Goal: Find specific page/section: Find specific page/section

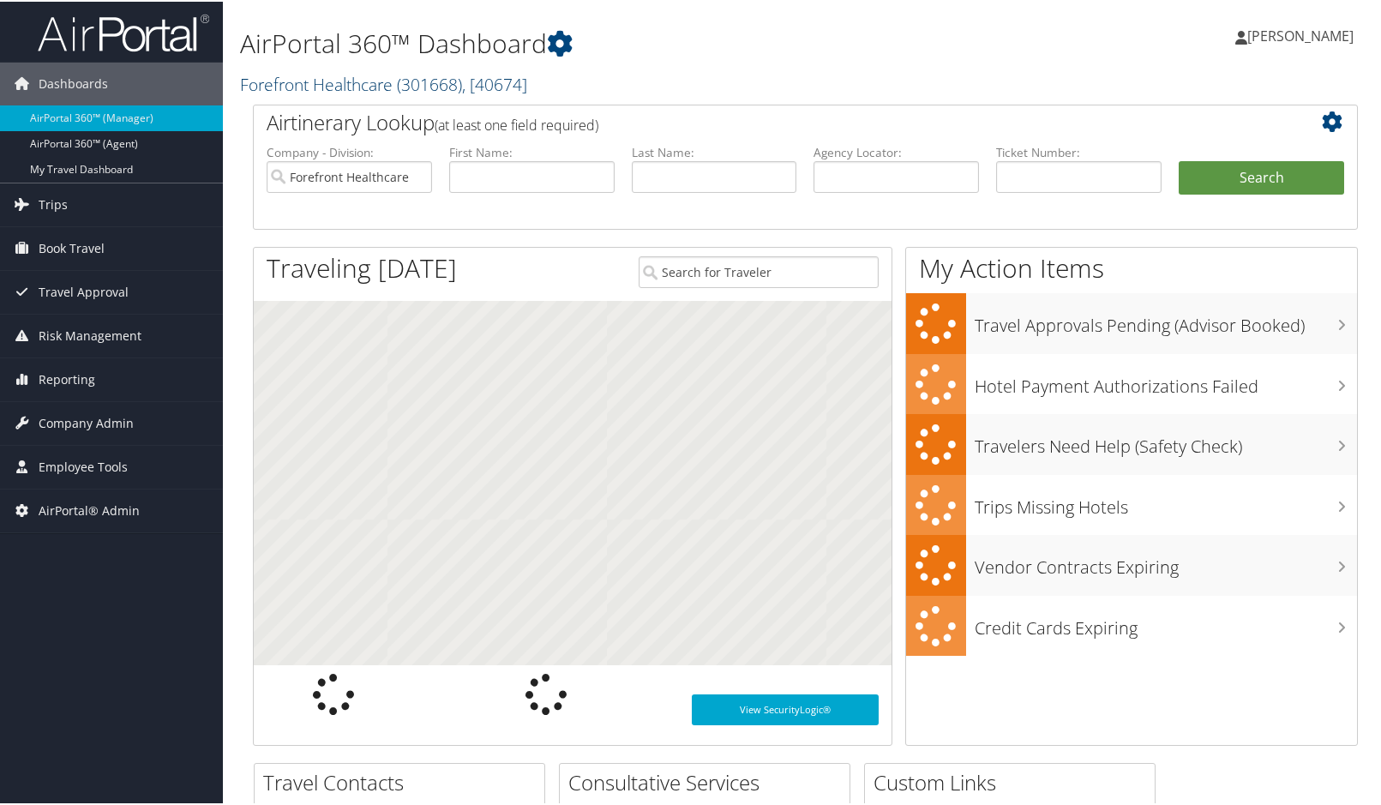
click at [502, 80] on span ", [ 40674 ]" at bounding box center [494, 82] width 65 height 23
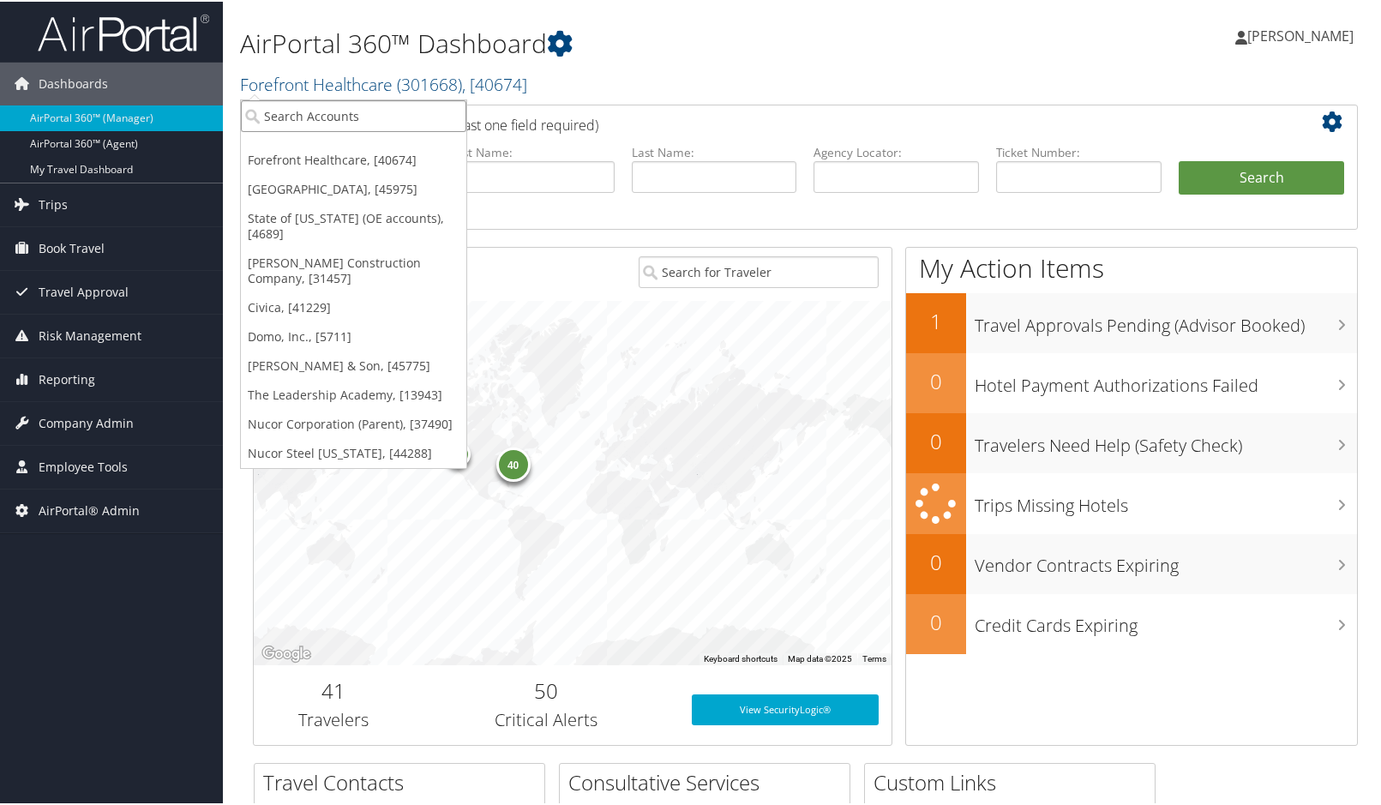
click at [326, 122] on input "search" at bounding box center [354, 115] width 226 height 32
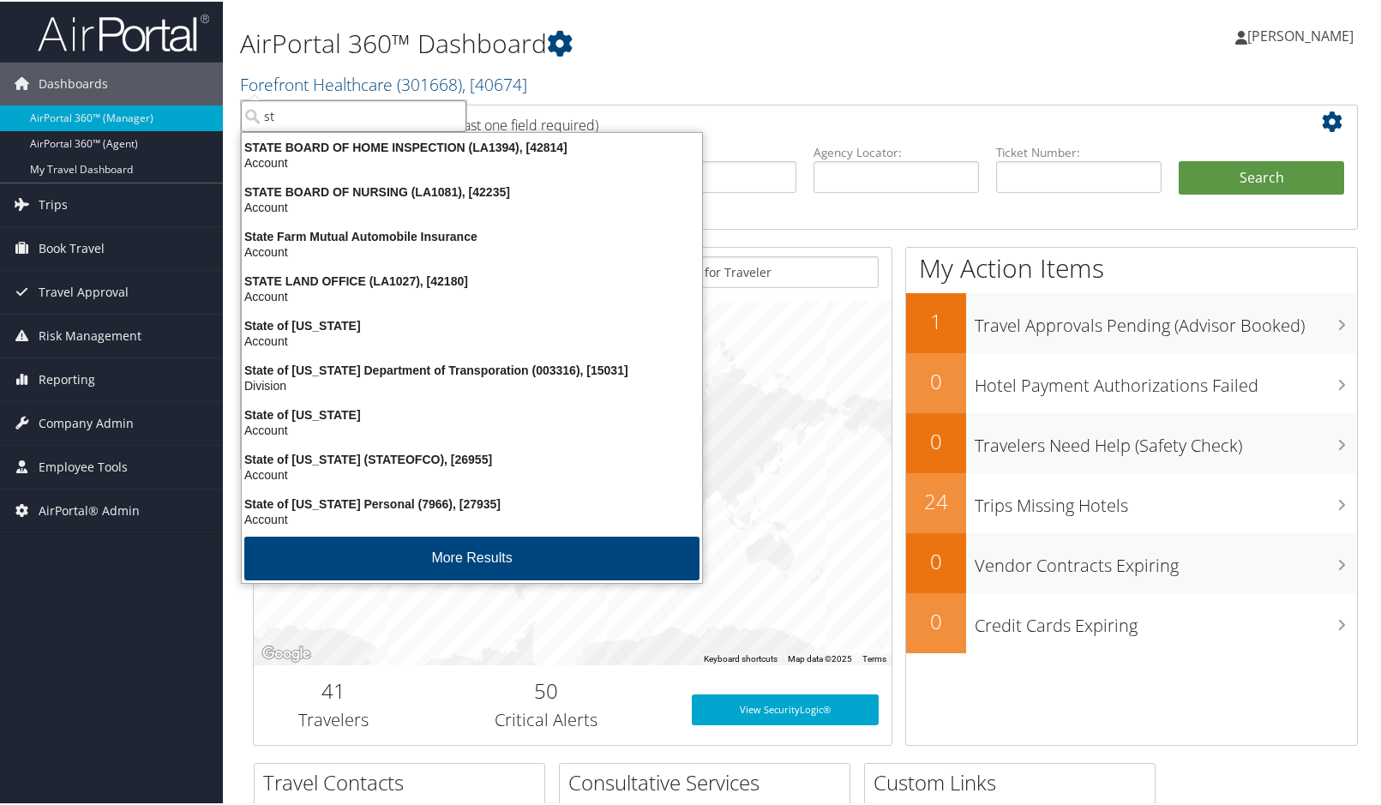
type input "s"
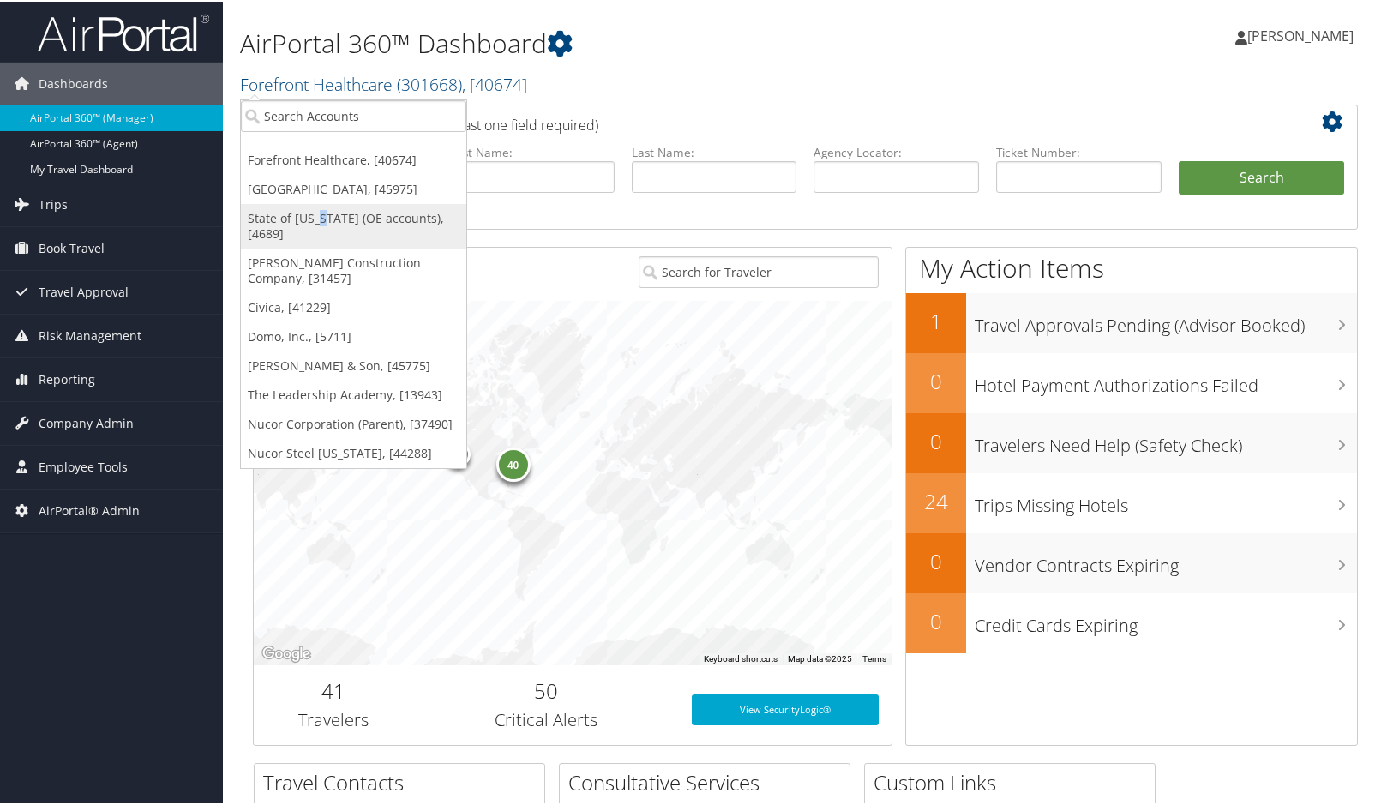
click at [322, 217] on link "State of [US_STATE] (OE accounts), [4689]" at bounding box center [354, 224] width 226 height 45
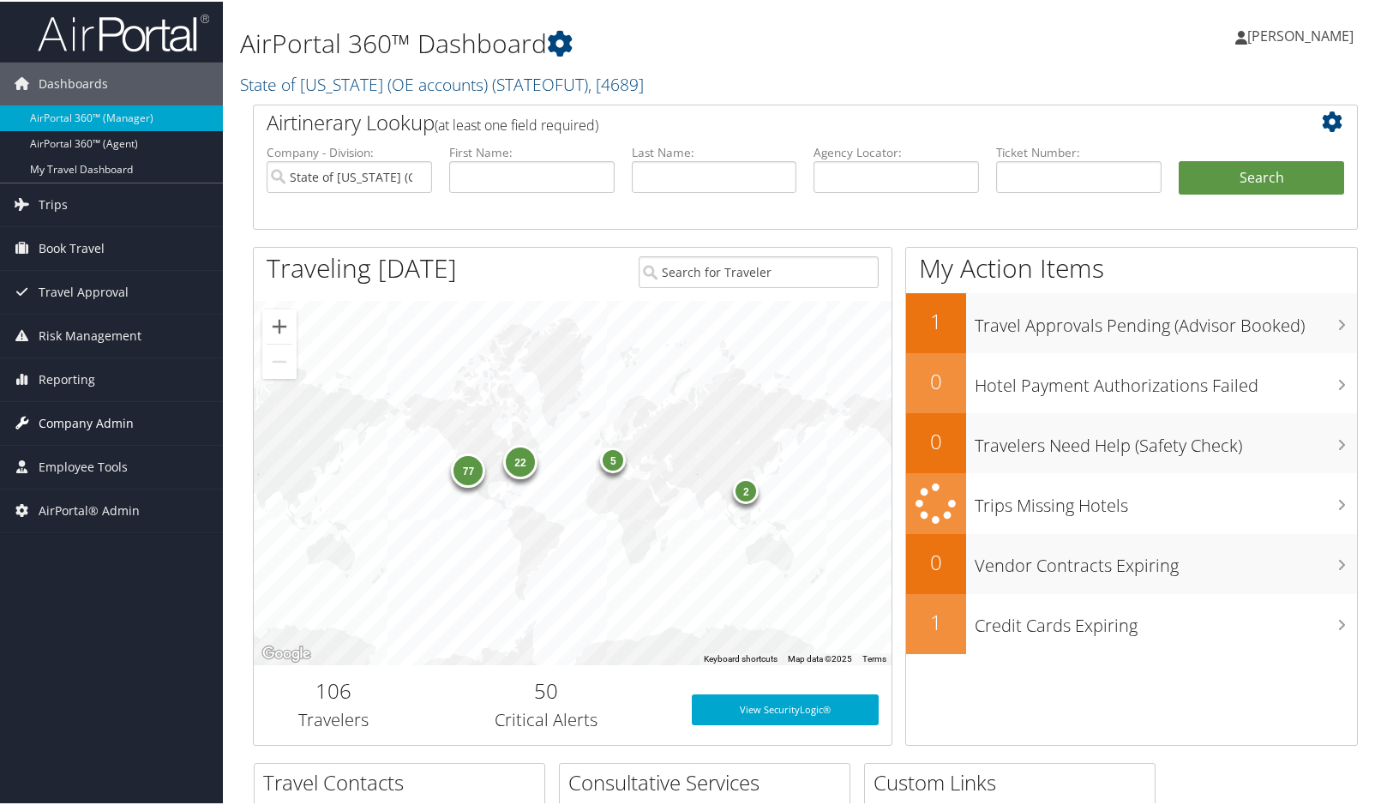
click at [70, 425] on span "Company Admin" at bounding box center [86, 421] width 95 height 43
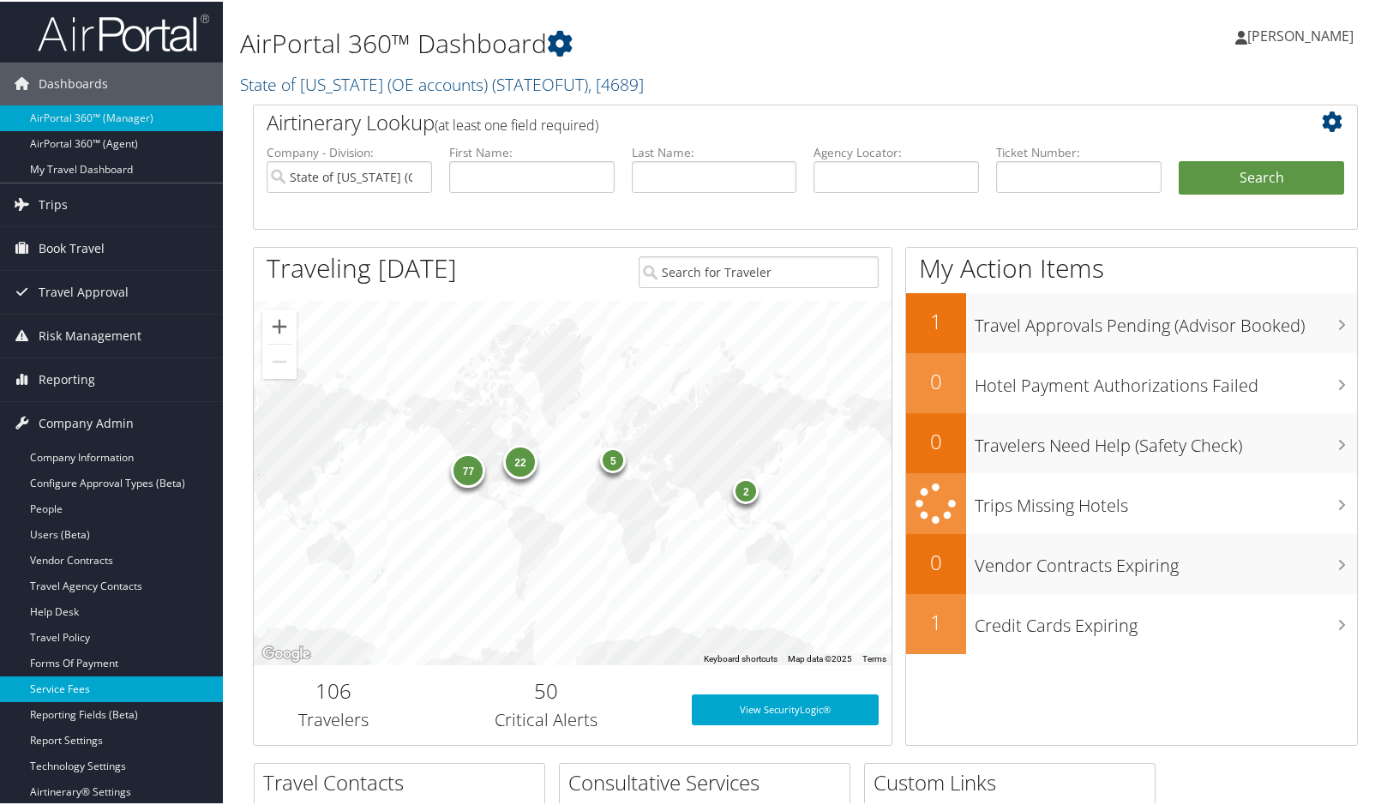
click at [69, 682] on link "Service Fees" at bounding box center [111, 688] width 223 height 26
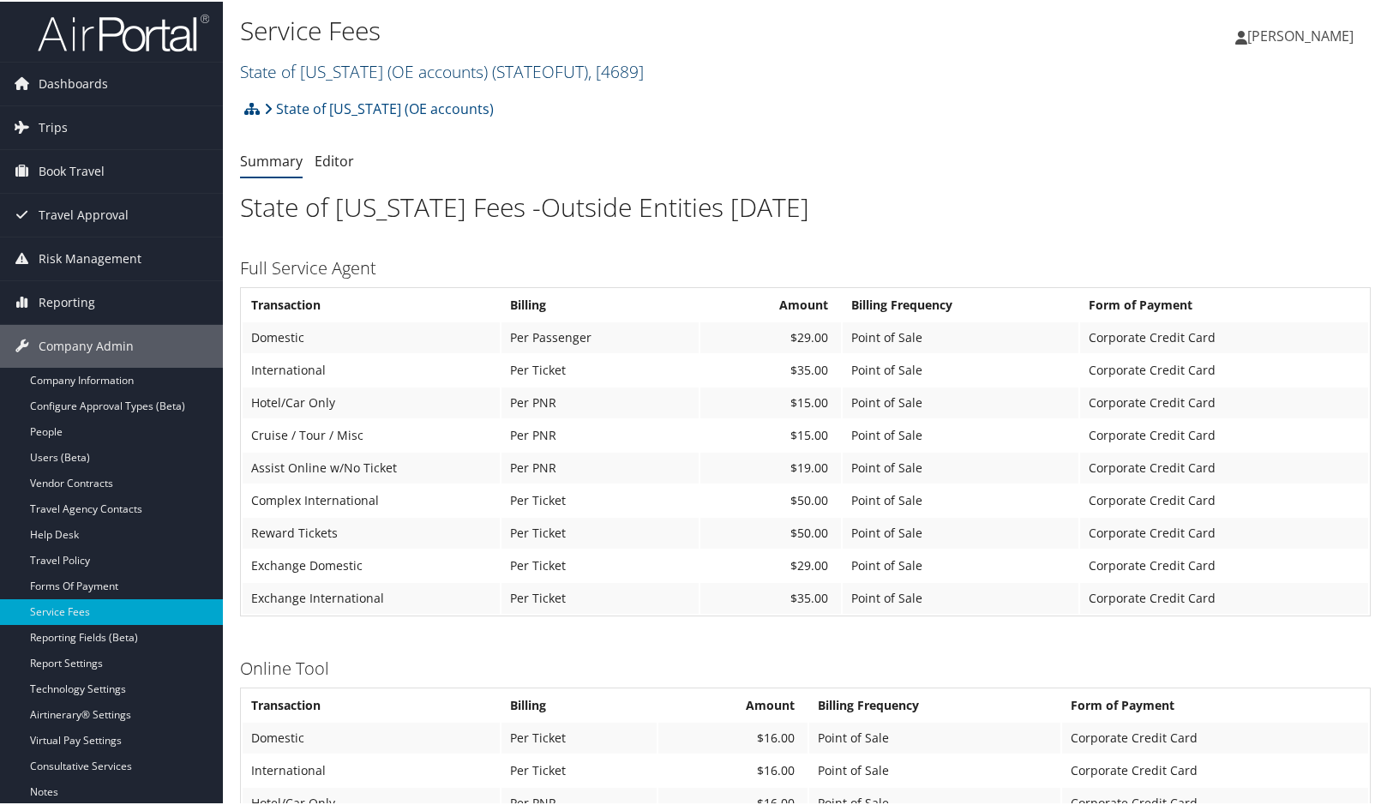
click at [408, 64] on link "State of Utah (OE accounts) ( STATEOFUT ) , [ 4689 ]" at bounding box center [442, 69] width 404 height 23
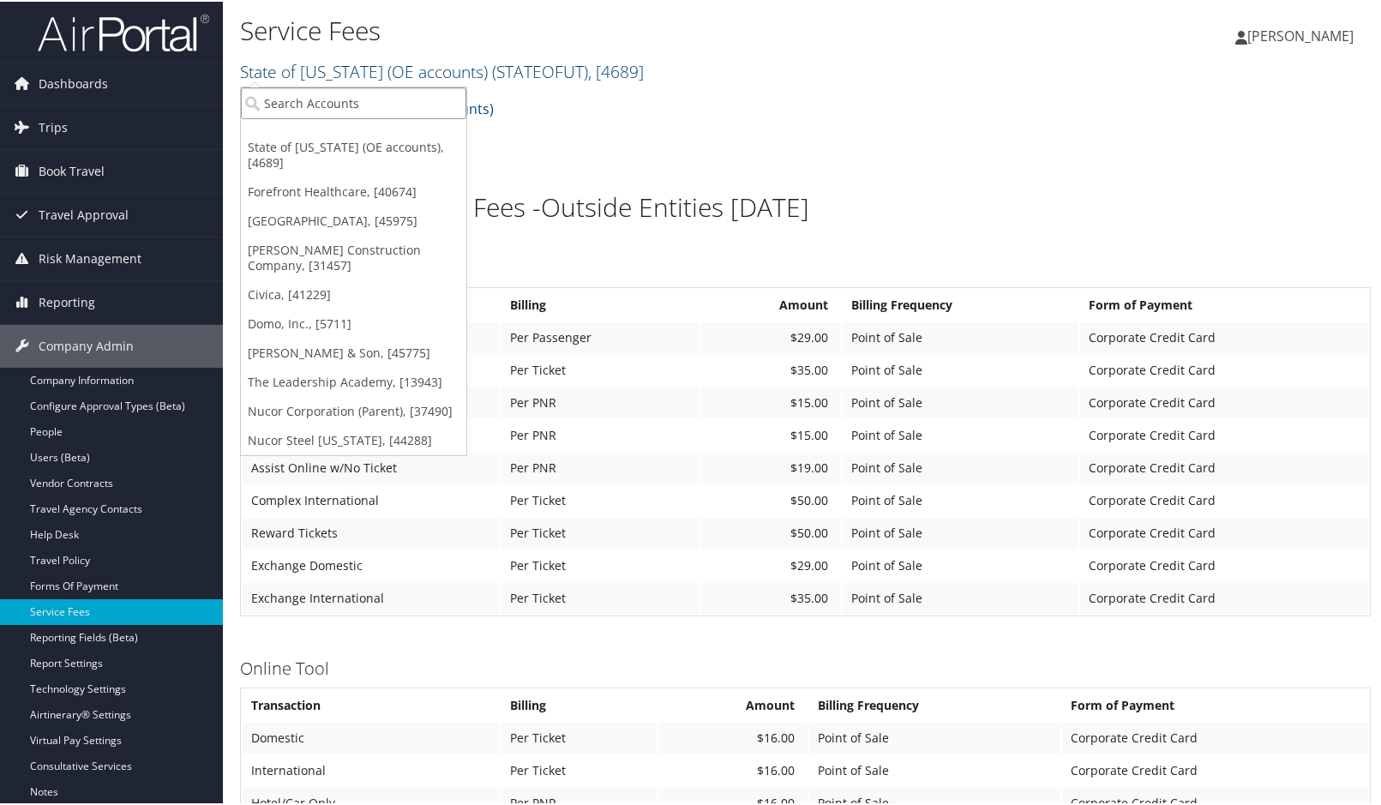
drag, startPoint x: 356, startPoint y: 90, endPoint x: 352, endPoint y: 77, distance: 13.3
click at [350, 95] on input "search" at bounding box center [354, 102] width 226 height 32
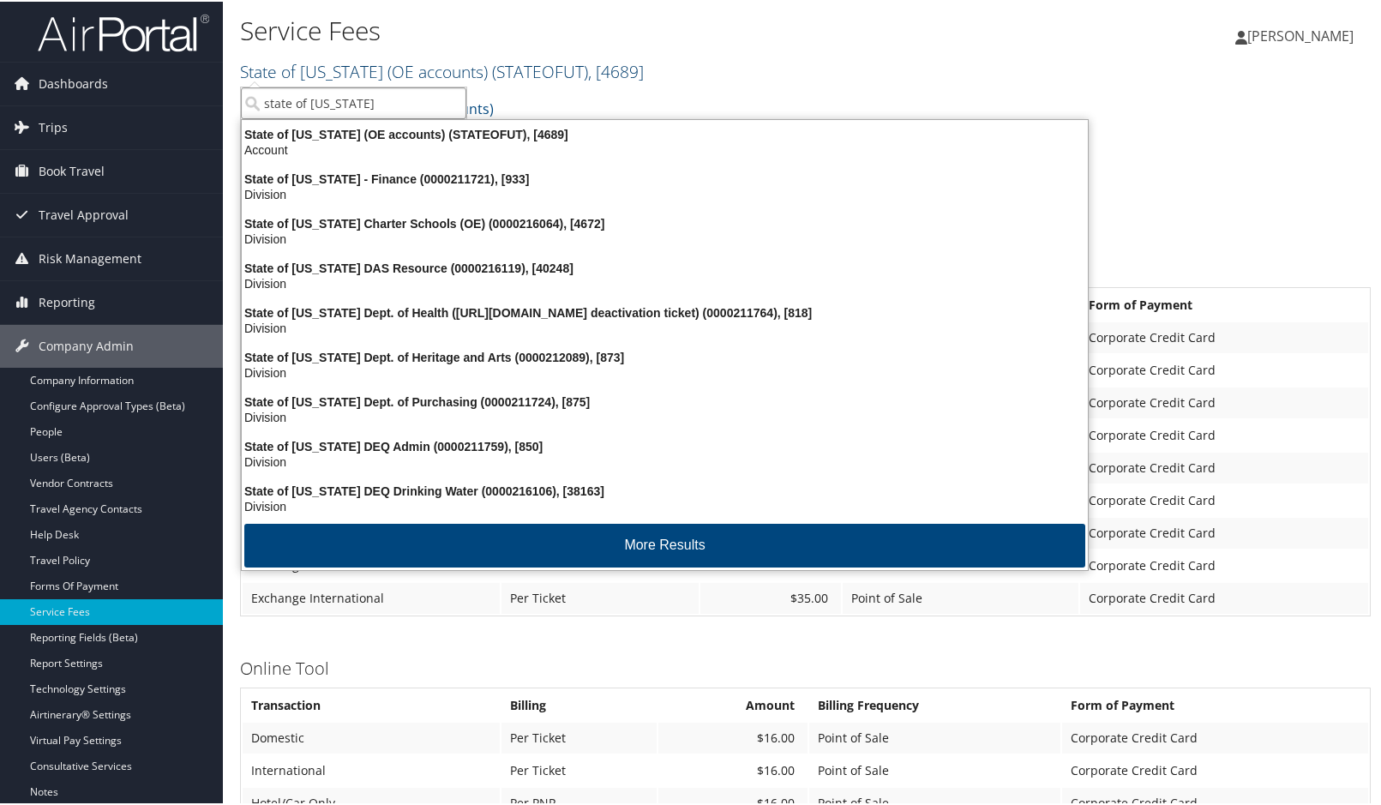
type input "state of utah"
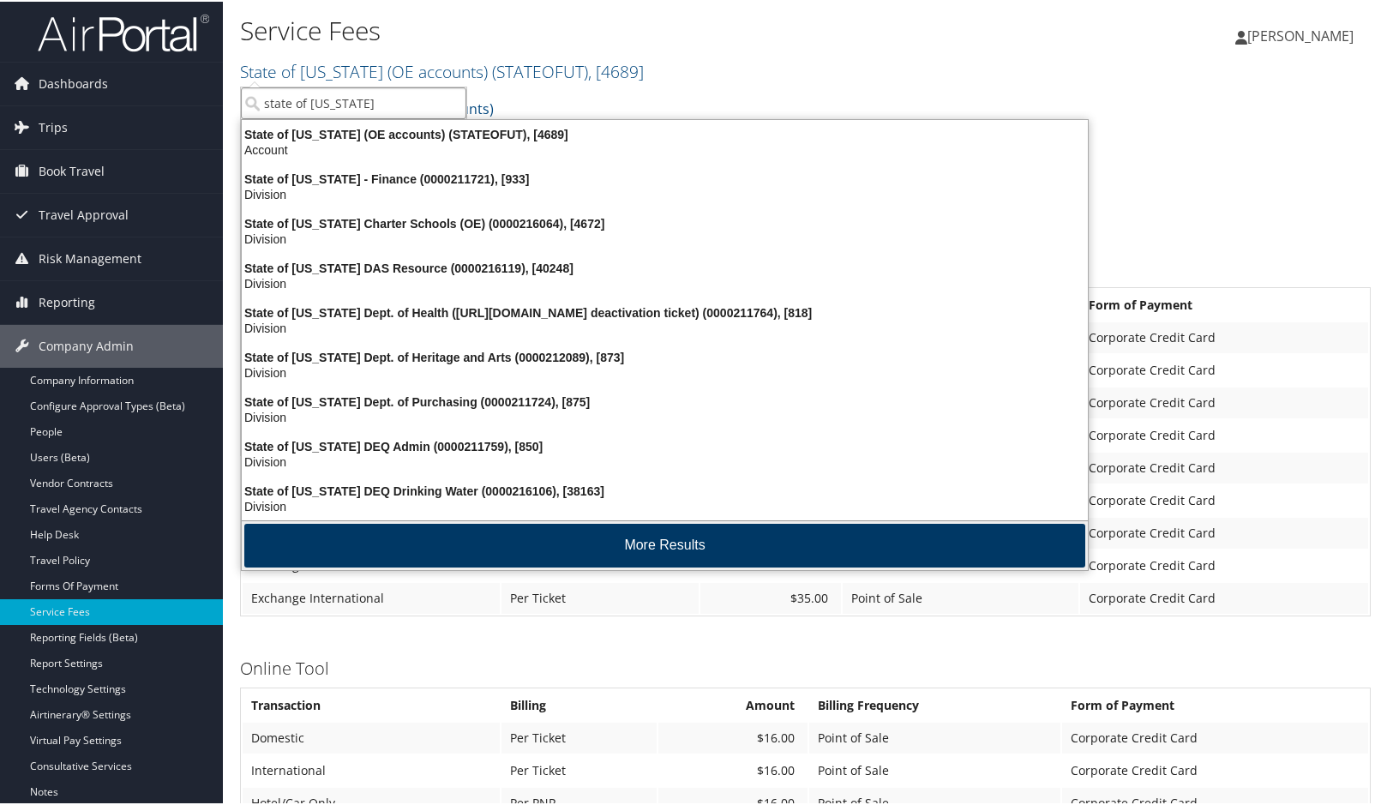
click at [676, 547] on button "More Results" at bounding box center [664, 544] width 841 height 44
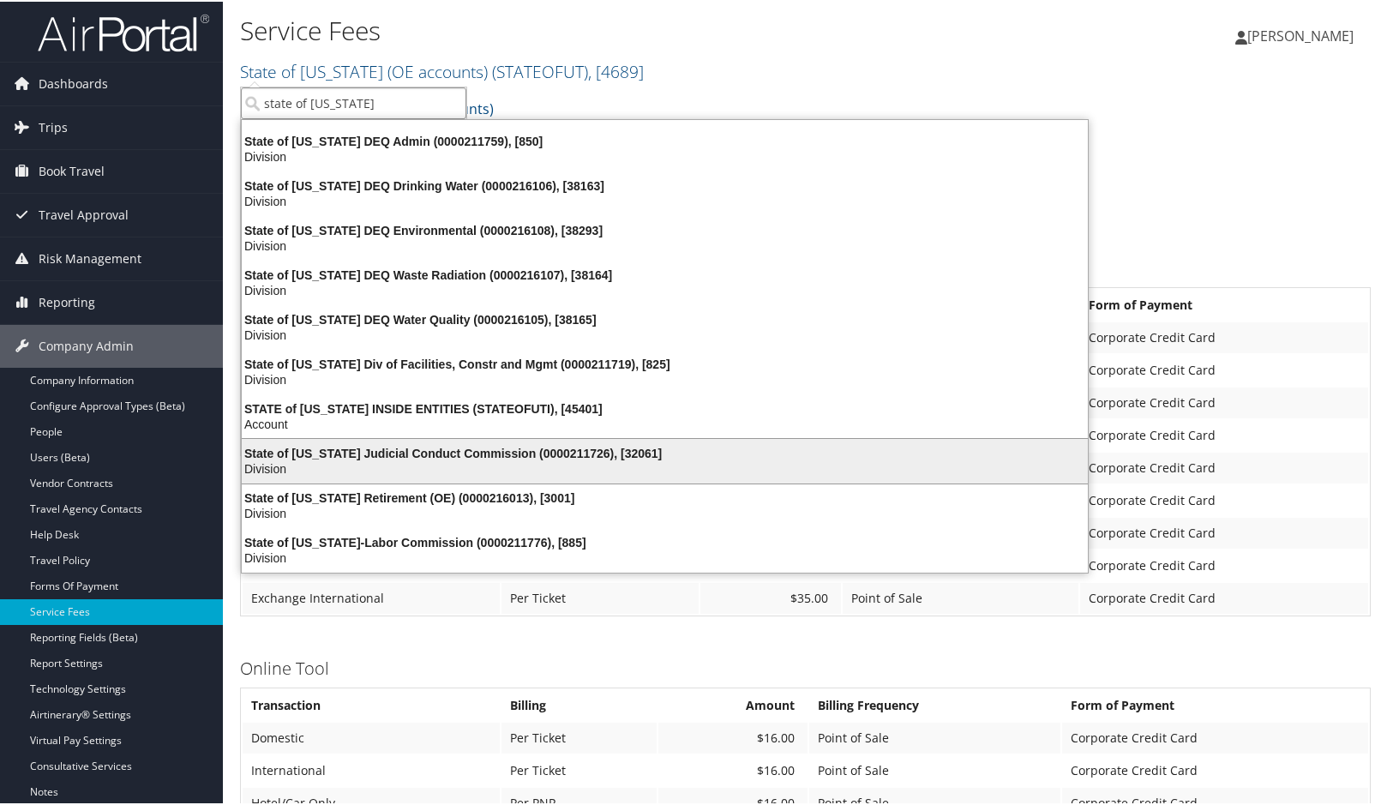
scroll to position [310, 0]
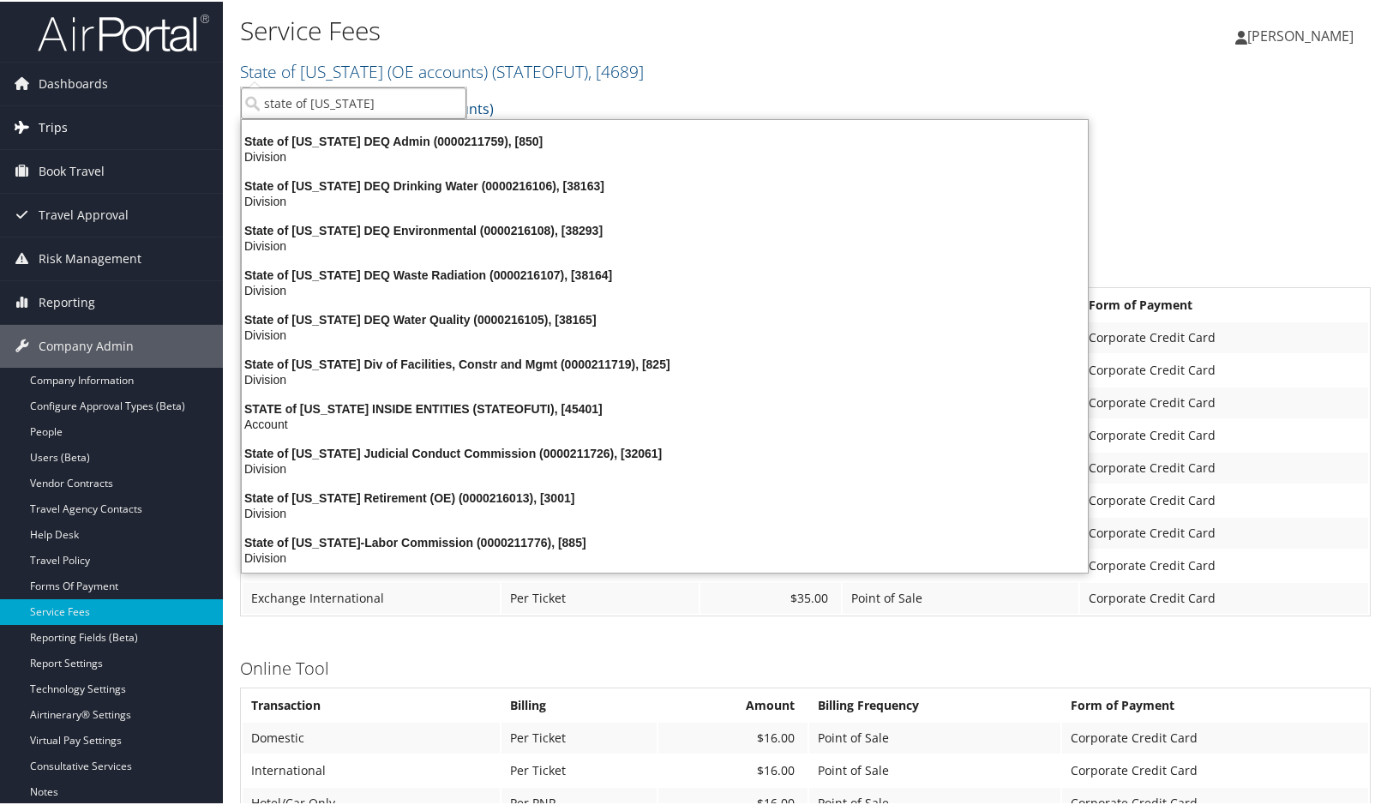
drag, startPoint x: 256, startPoint y: 105, endPoint x: 185, endPoint y: 105, distance: 70.3
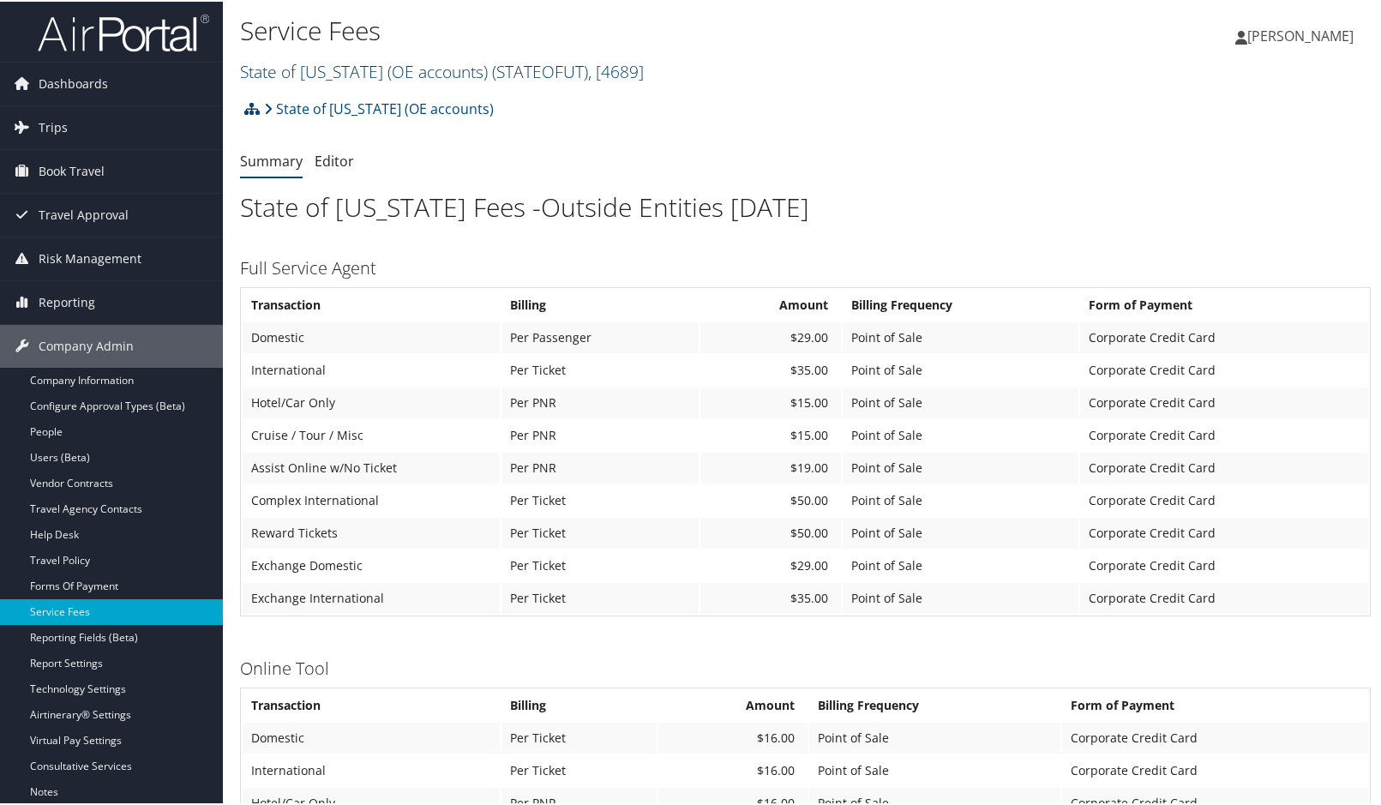
click at [376, 61] on link "State of Utah (OE accounts) ( STATEOFUT ) , [ 4689 ]" at bounding box center [442, 69] width 404 height 23
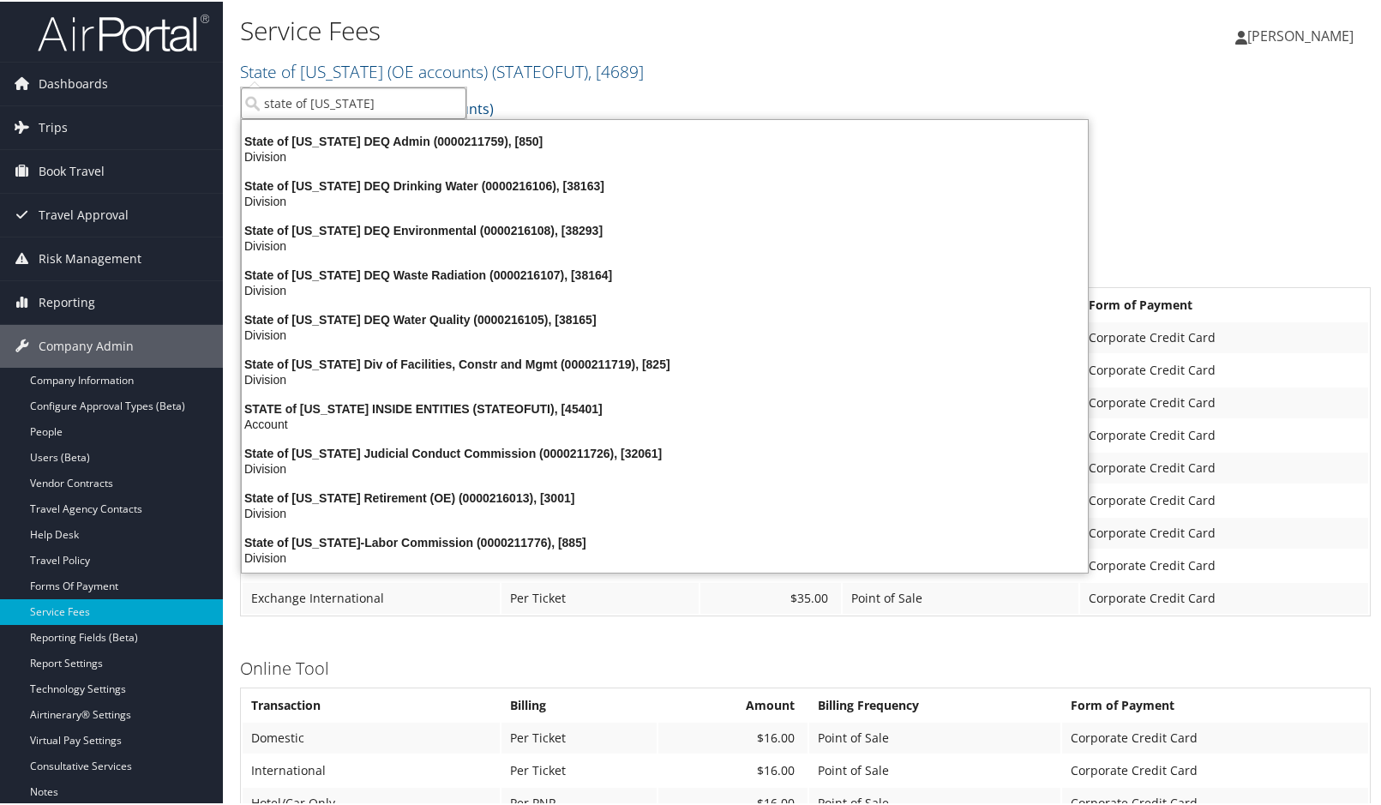
click at [307, 95] on input "state of utah" at bounding box center [354, 102] width 226 height 32
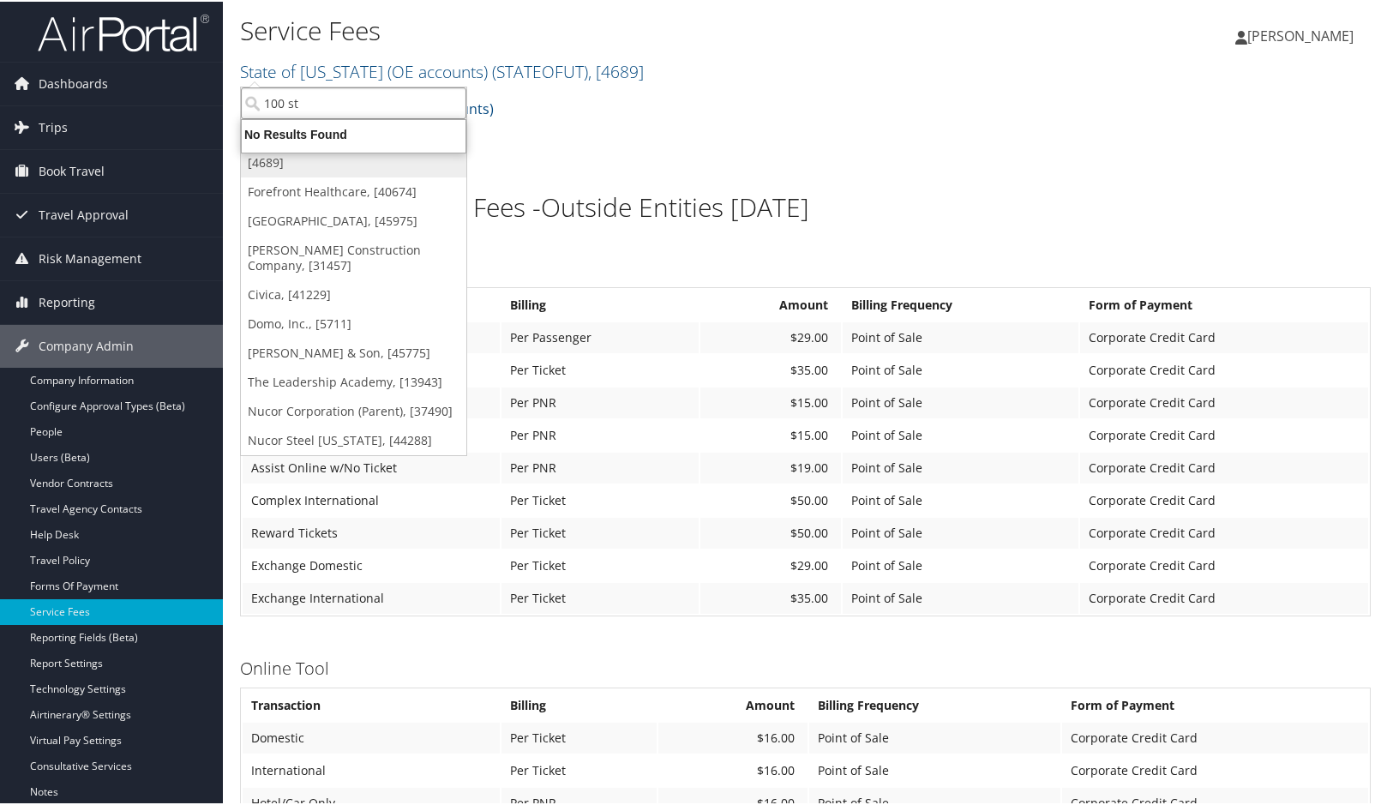
scroll to position [0, 0]
type input "1"
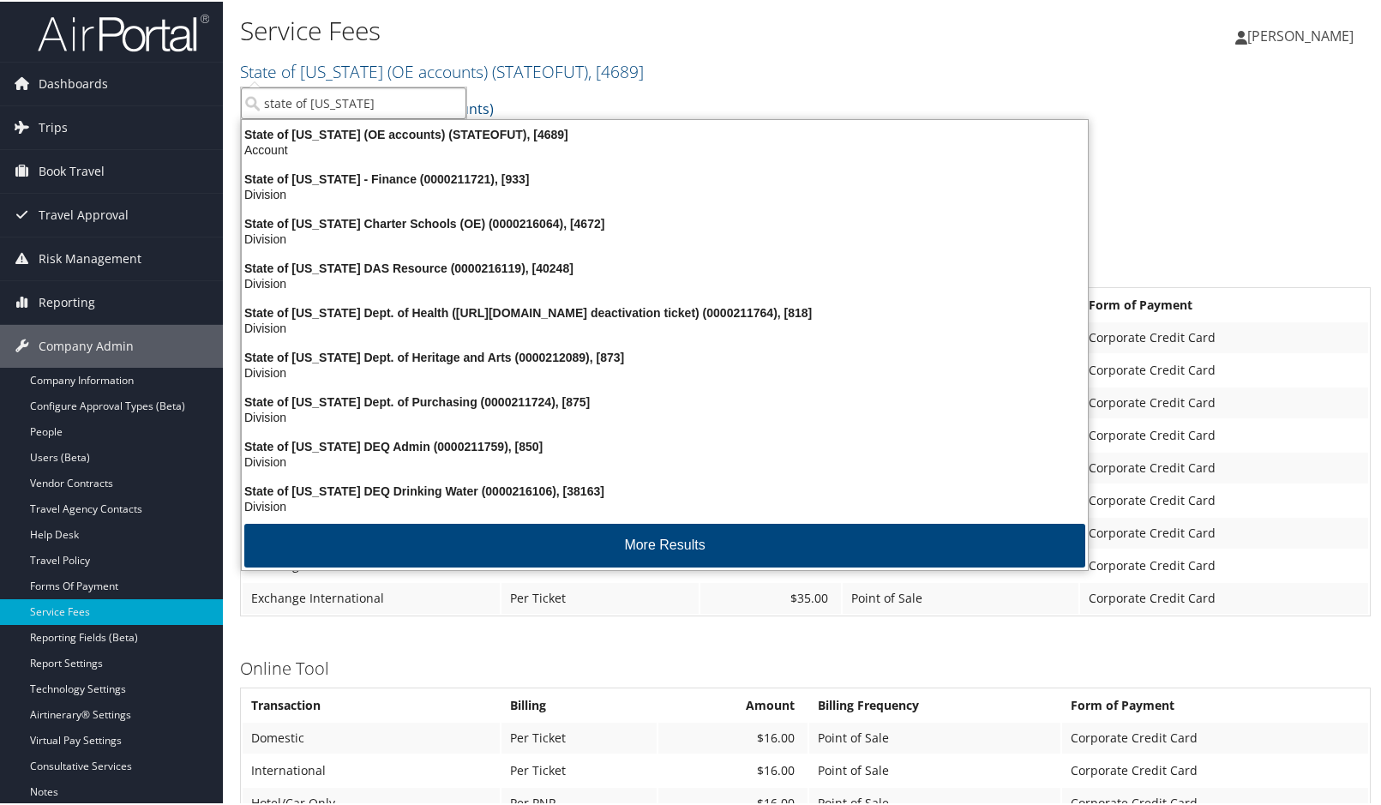
type input "state of utah i"
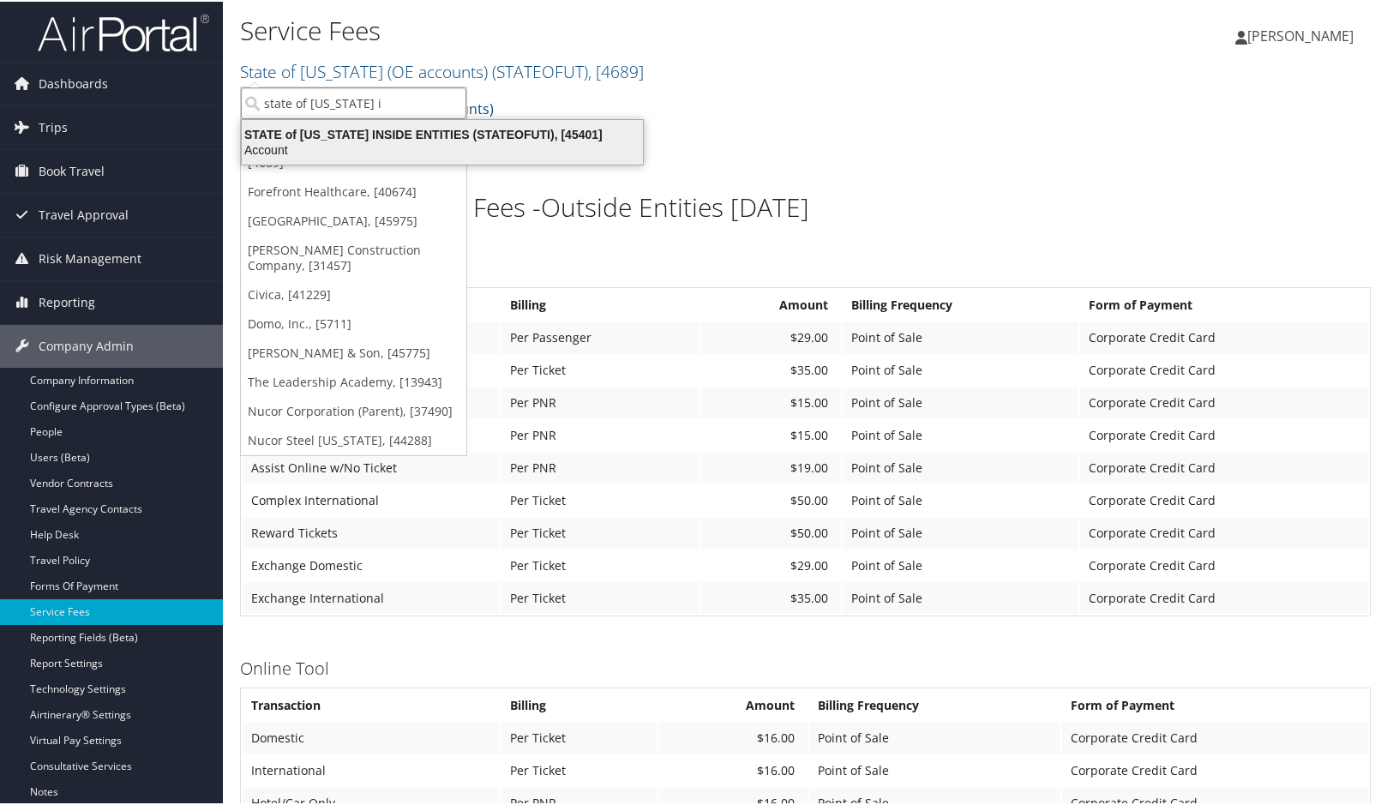
click at [363, 141] on div "Account" at bounding box center [443, 148] width 422 height 15
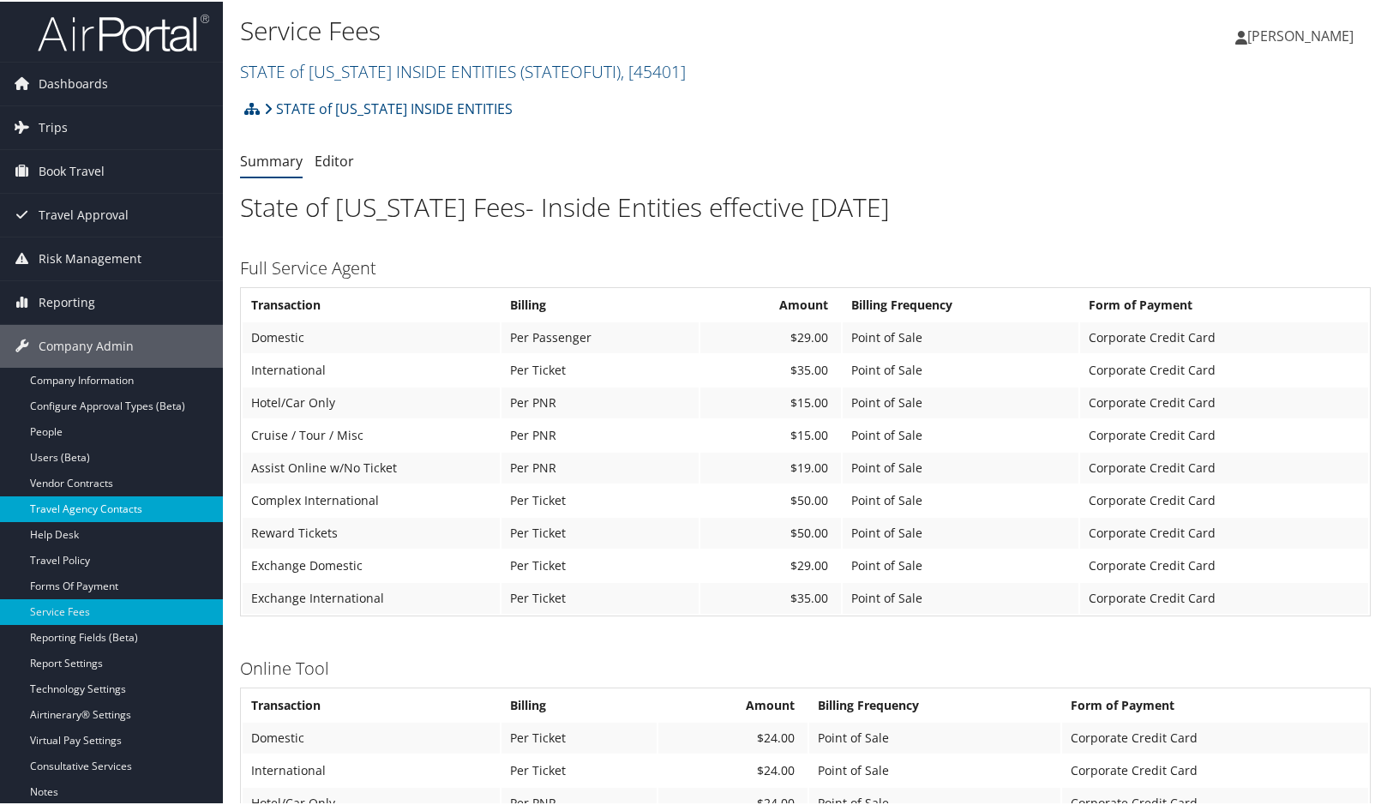
click at [80, 502] on link "Travel Agency Contacts" at bounding box center [111, 508] width 223 height 26
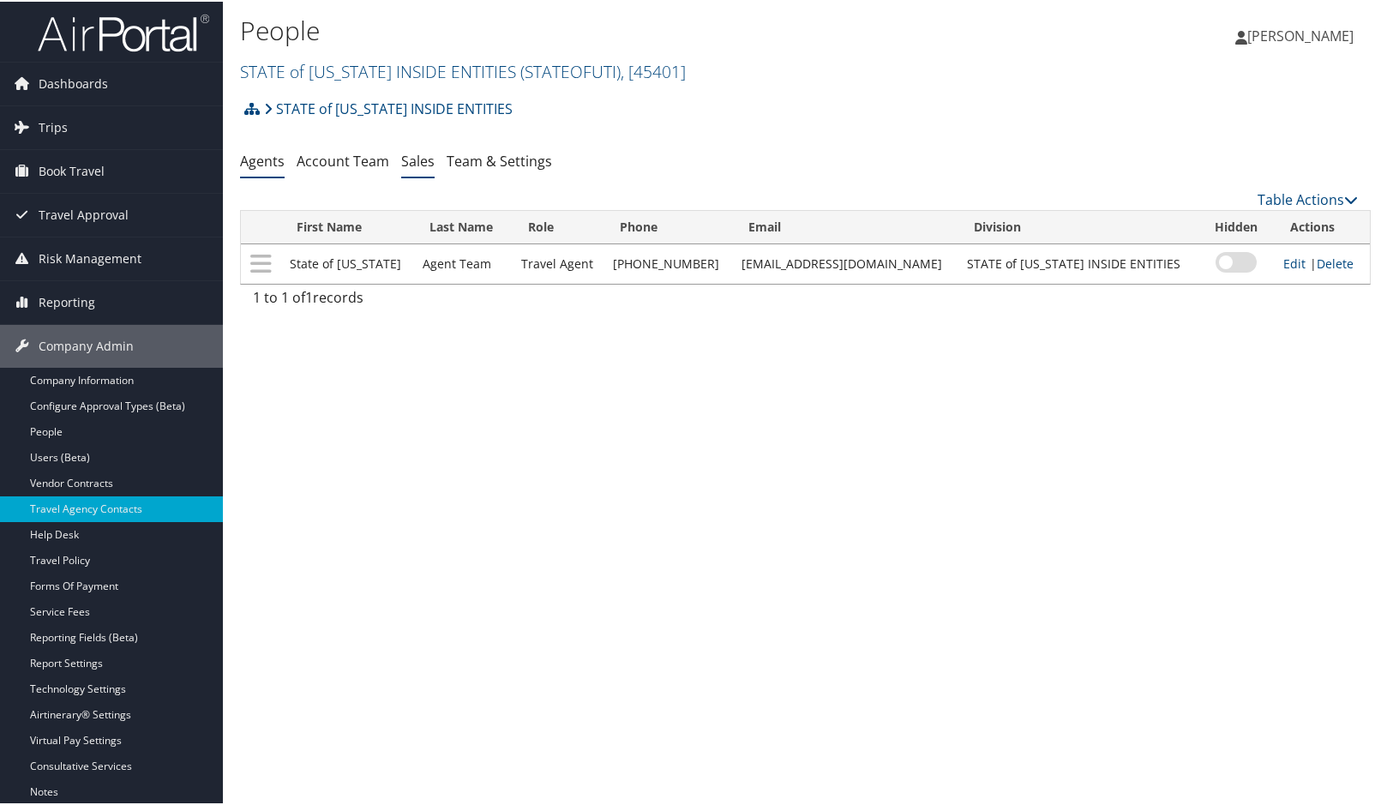
click at [430, 160] on link "Sales" at bounding box center [417, 159] width 33 height 19
click at [330, 160] on link "Account Team" at bounding box center [343, 159] width 93 height 19
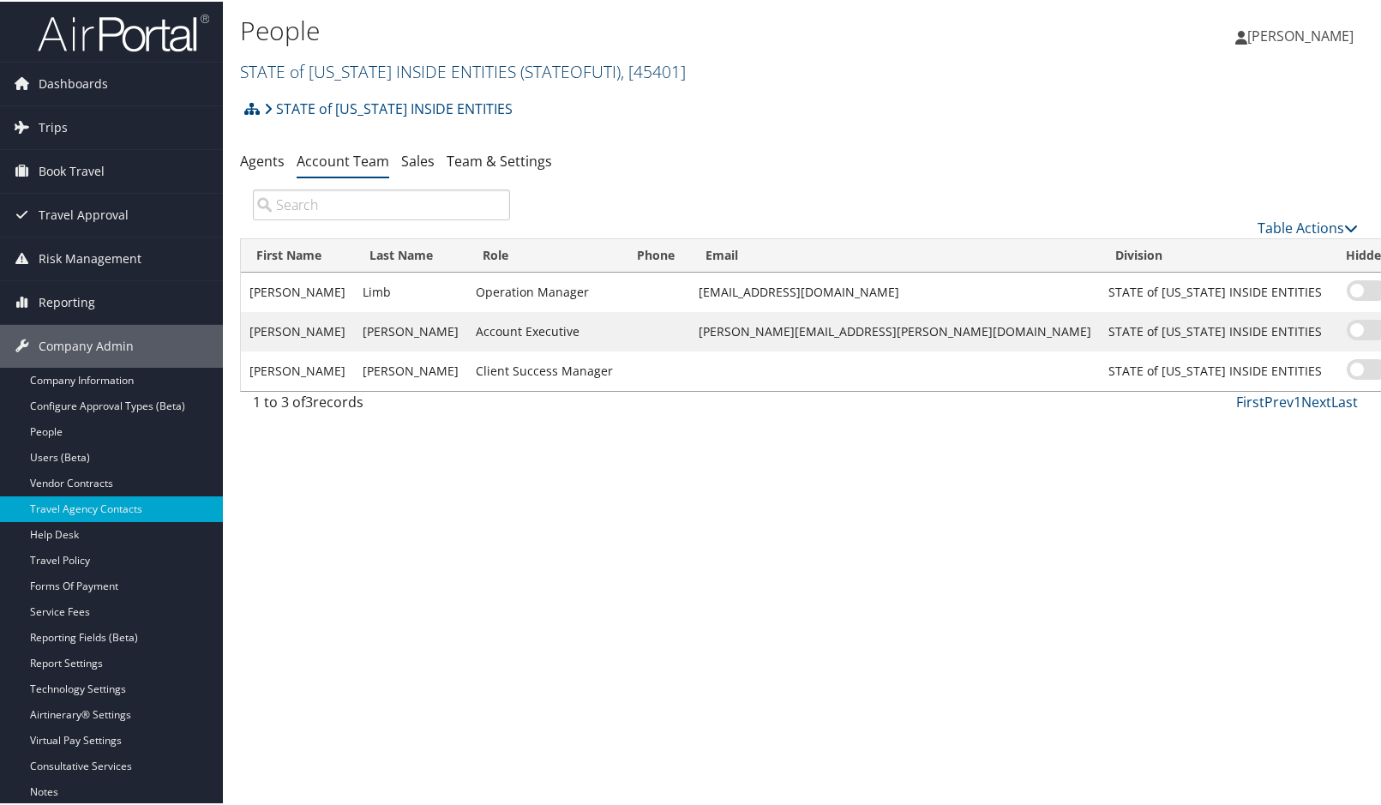
click at [419, 71] on link "STATE of [US_STATE] INSIDE ENTITIES ( STATEOFUTI ) , [ 45401 ]" at bounding box center [463, 69] width 446 height 23
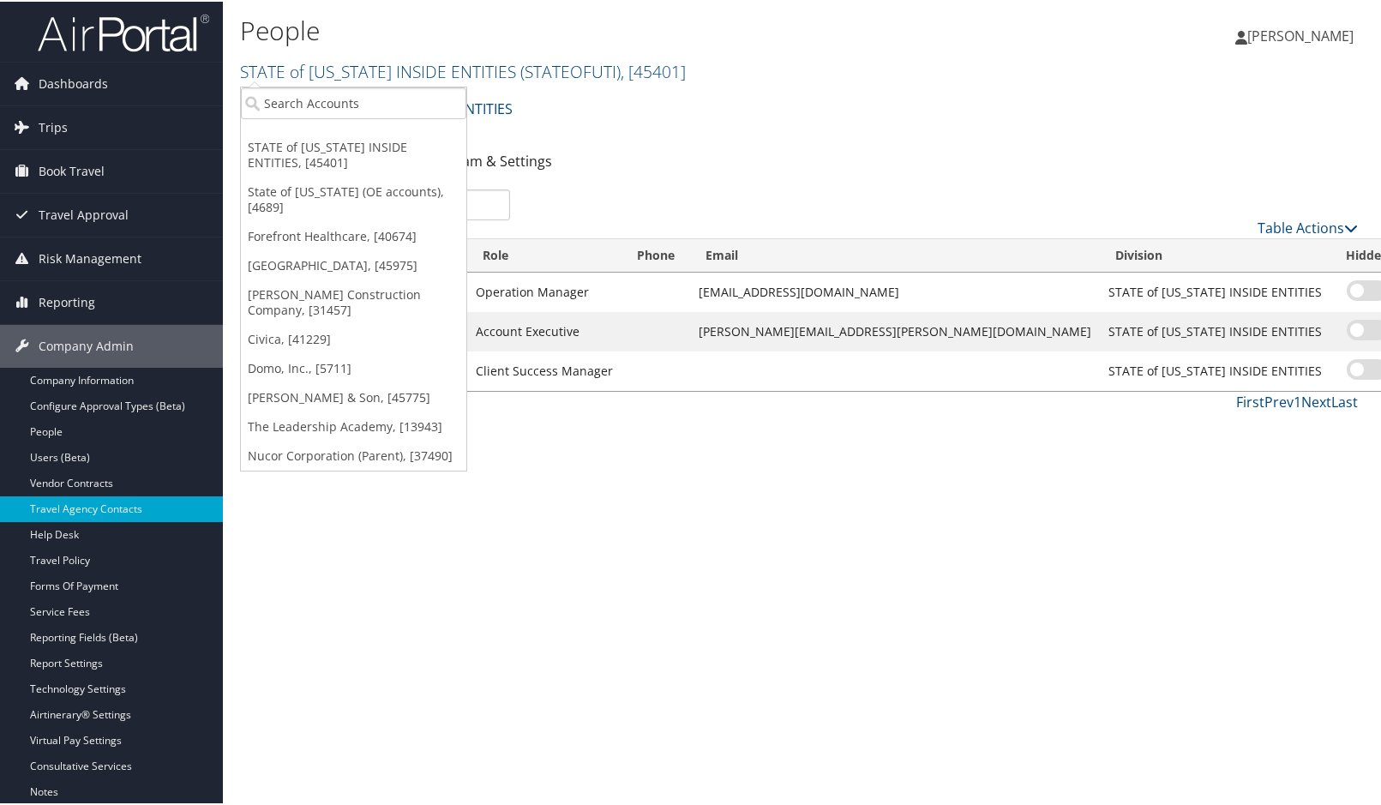
click at [364, 129] on ul "STATE of [US_STATE] INSIDE ENTITIES, [45401] State of [US_STATE] (OE accounts),…" at bounding box center [353, 277] width 227 height 385
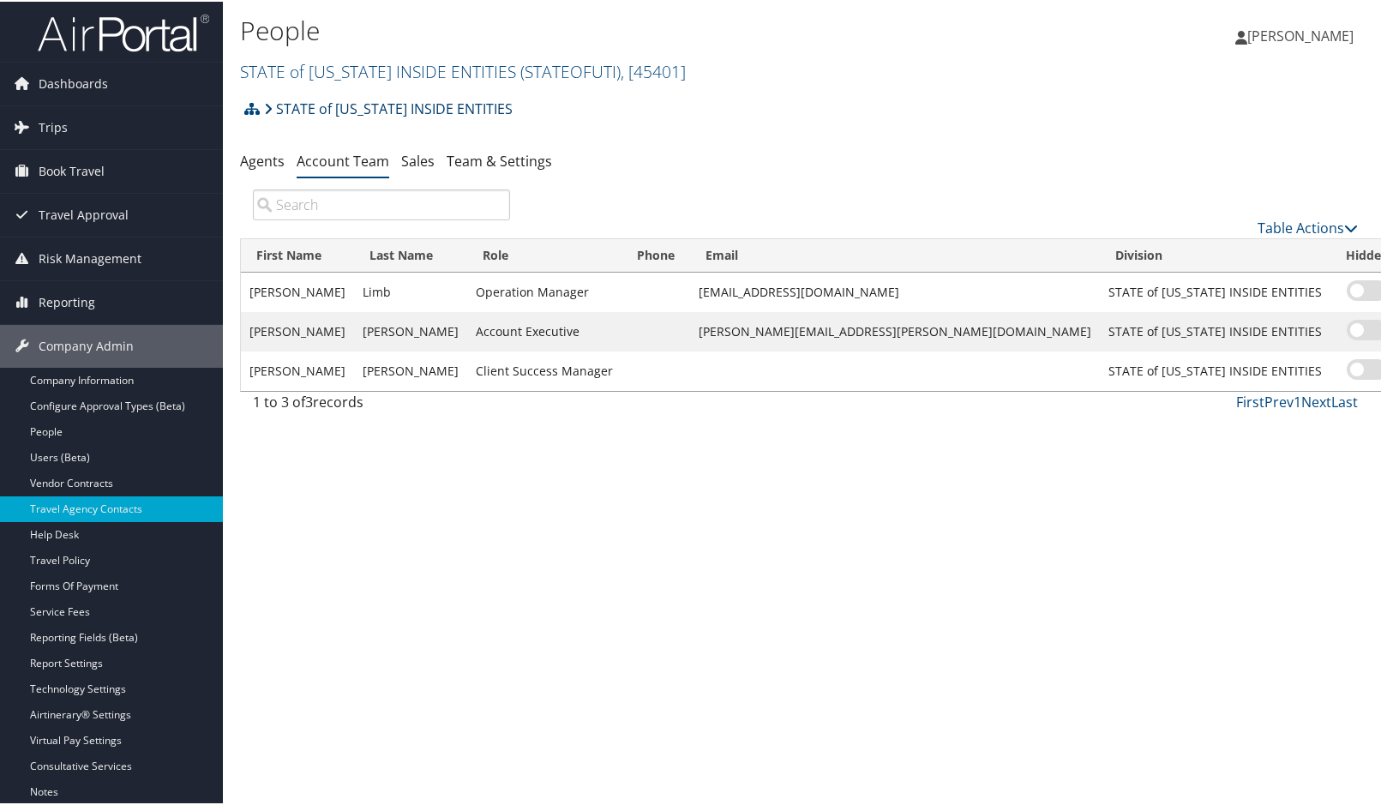
click at [351, 118] on link "STATE of [US_STATE] INSIDE ENTITIES" at bounding box center [388, 107] width 249 height 34
click at [388, 76] on link "STATE of UTAH INSIDE ENTITIES ( STATEOFUTI ) , [ 45401 ]" at bounding box center [463, 69] width 446 height 23
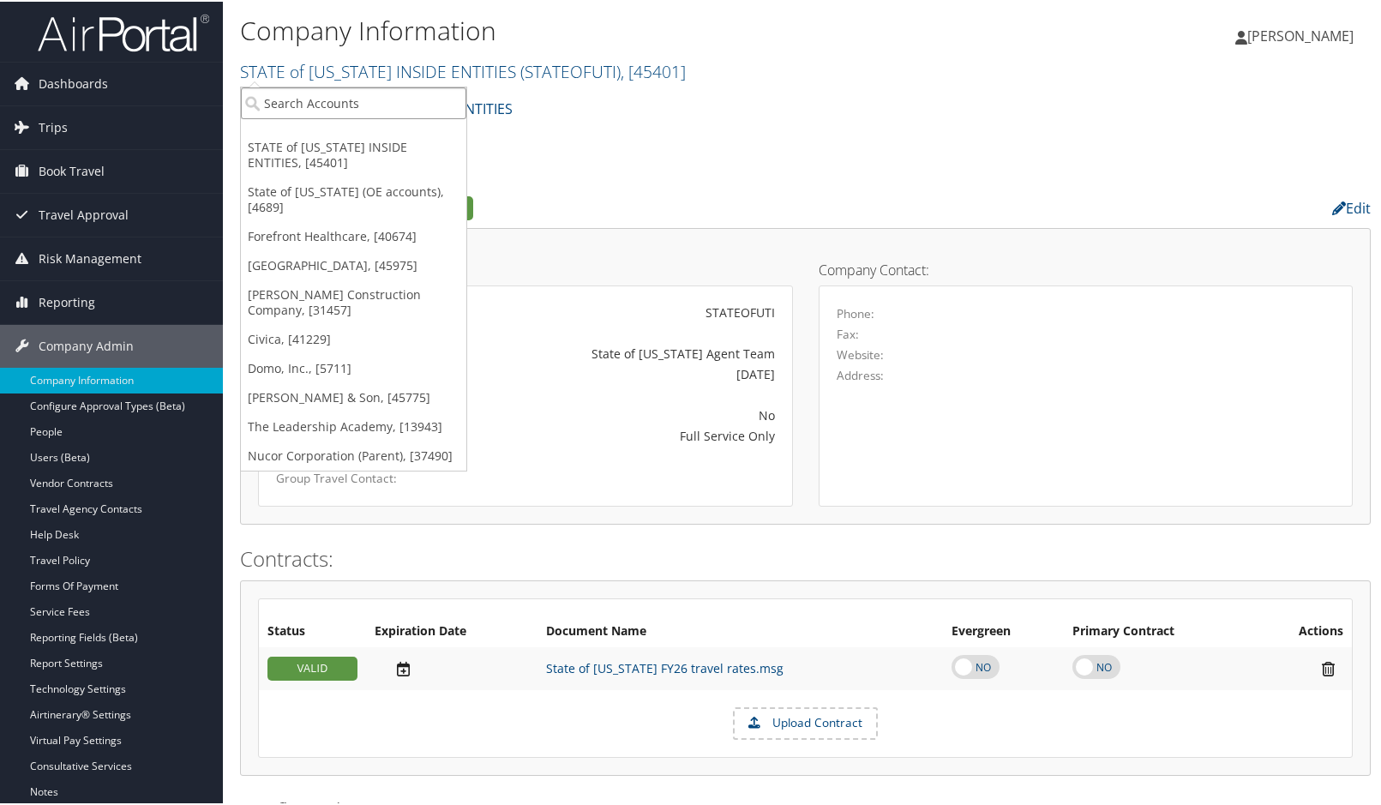
click at [302, 104] on input "search" at bounding box center [354, 102] width 226 height 32
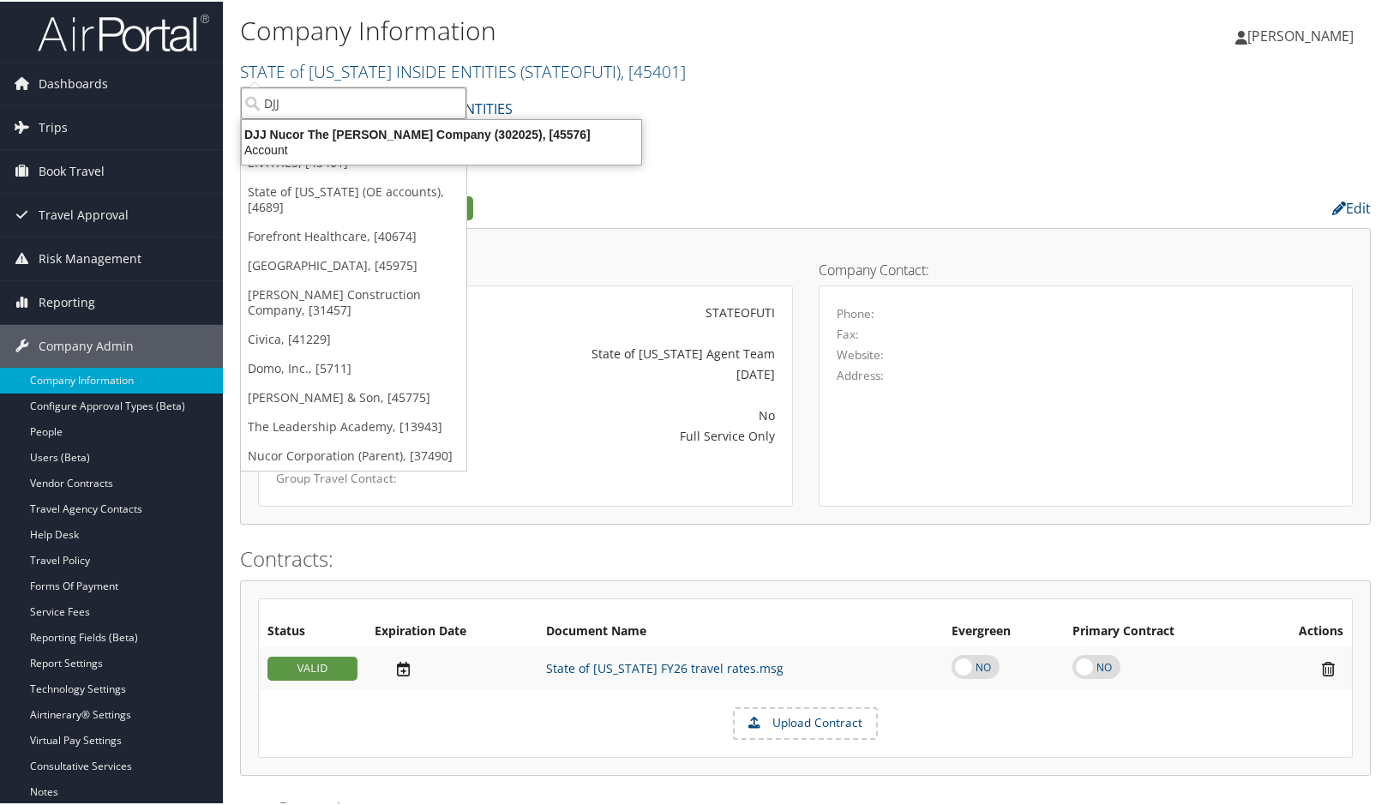
type input "DJJ N"
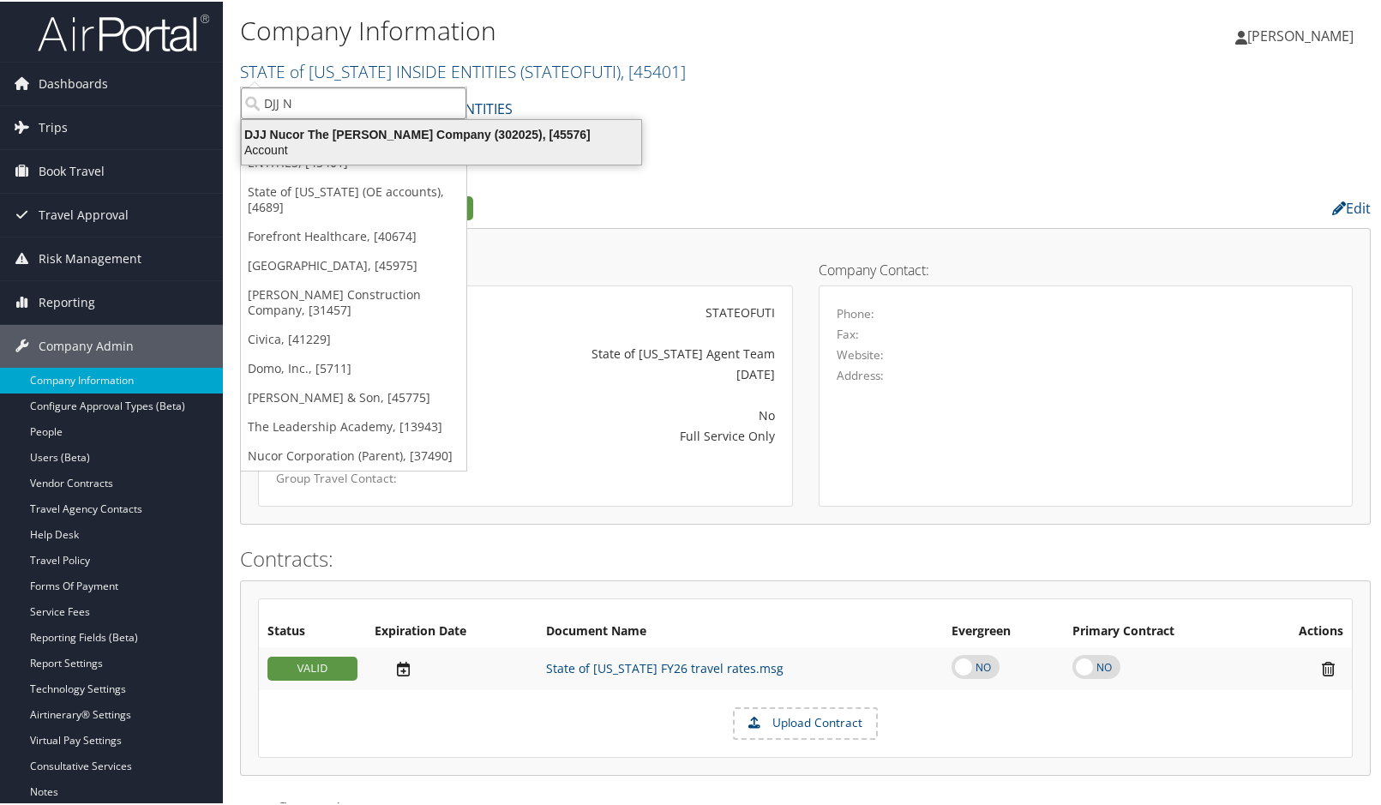
click at [329, 147] on div "Account" at bounding box center [442, 148] width 420 height 15
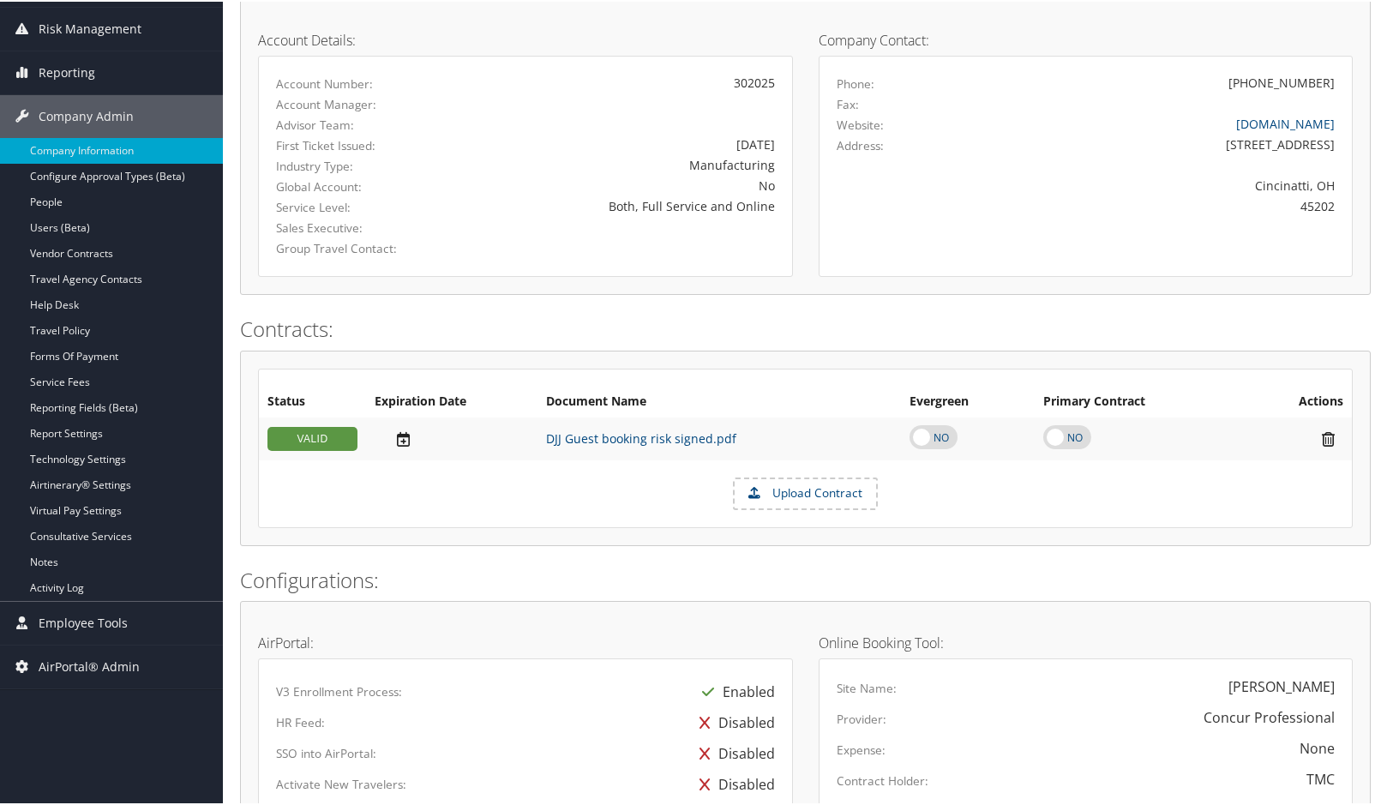
scroll to position [343, 0]
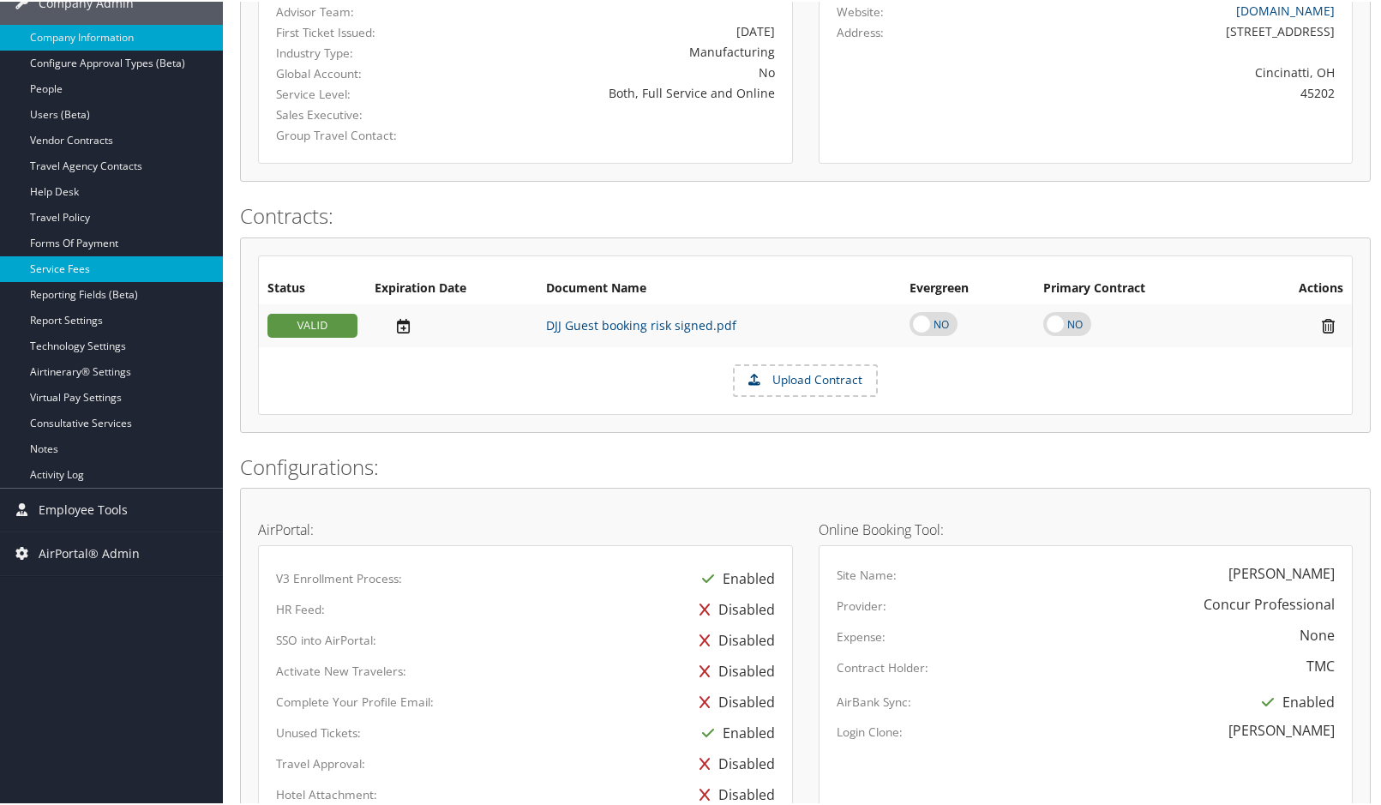
click at [58, 262] on link "Service Fees" at bounding box center [111, 268] width 223 height 26
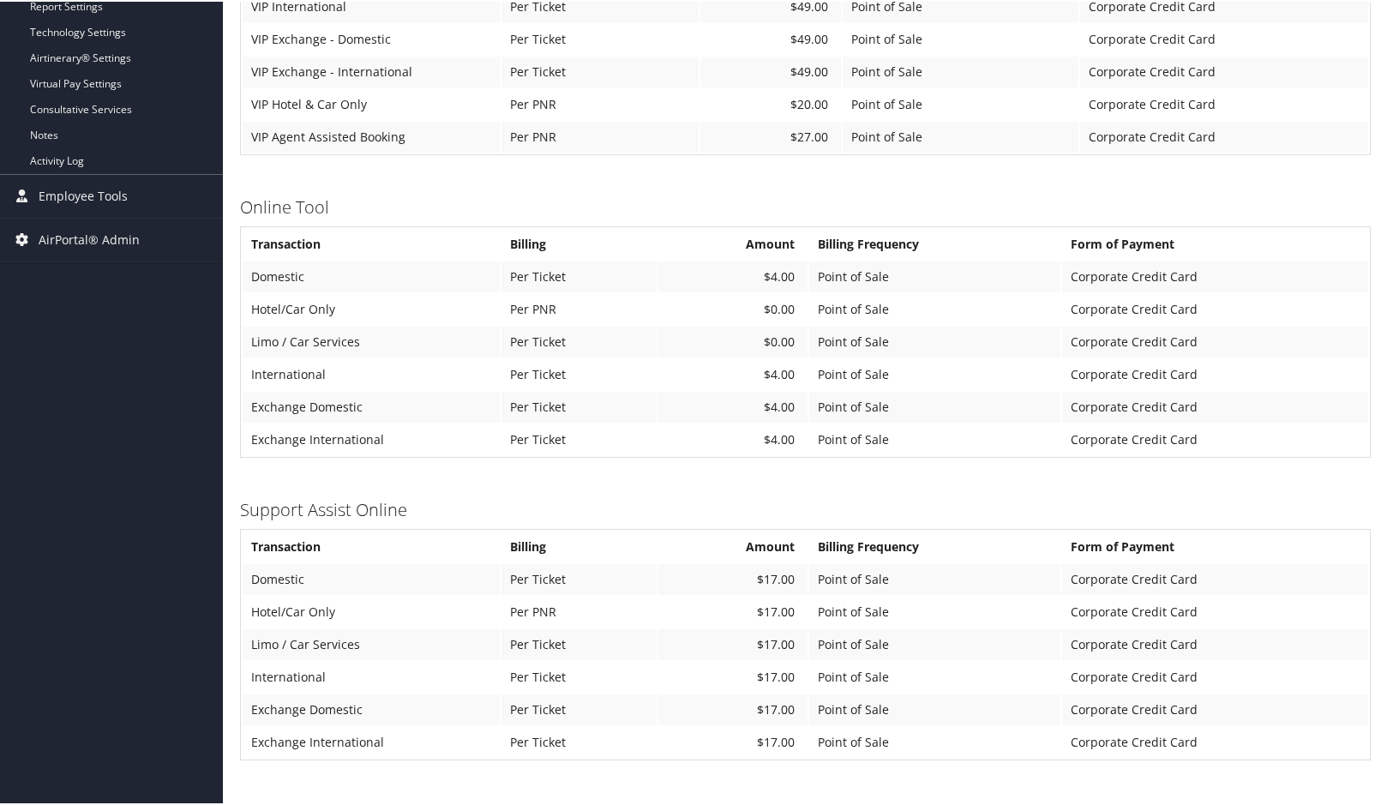
scroll to position [686, 0]
